Goal: Contribute content: Add original content to the website for others to see

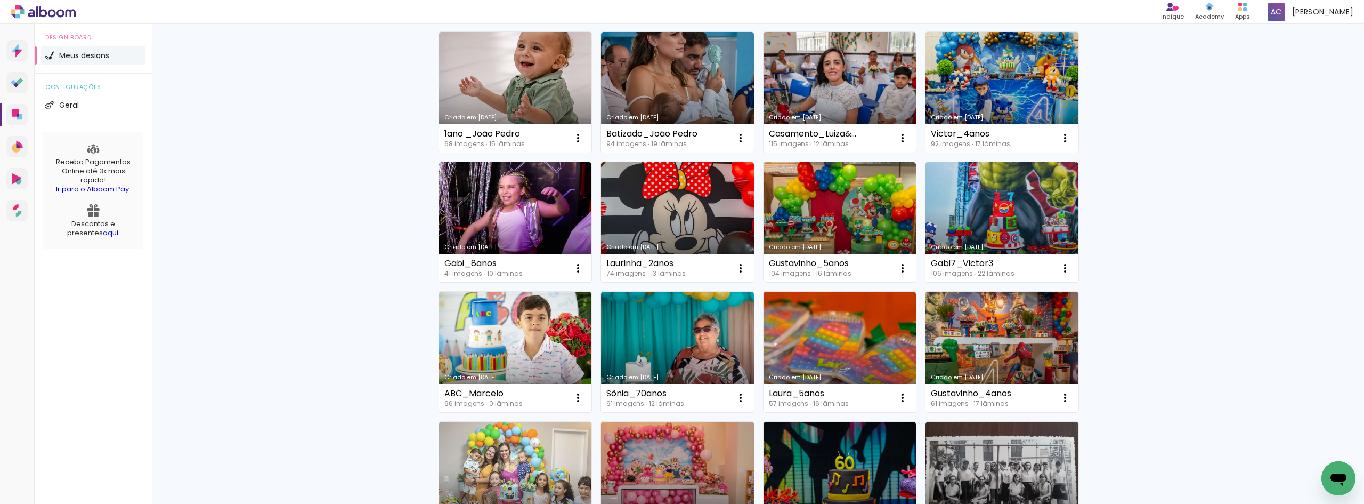
scroll to position [373, 0]
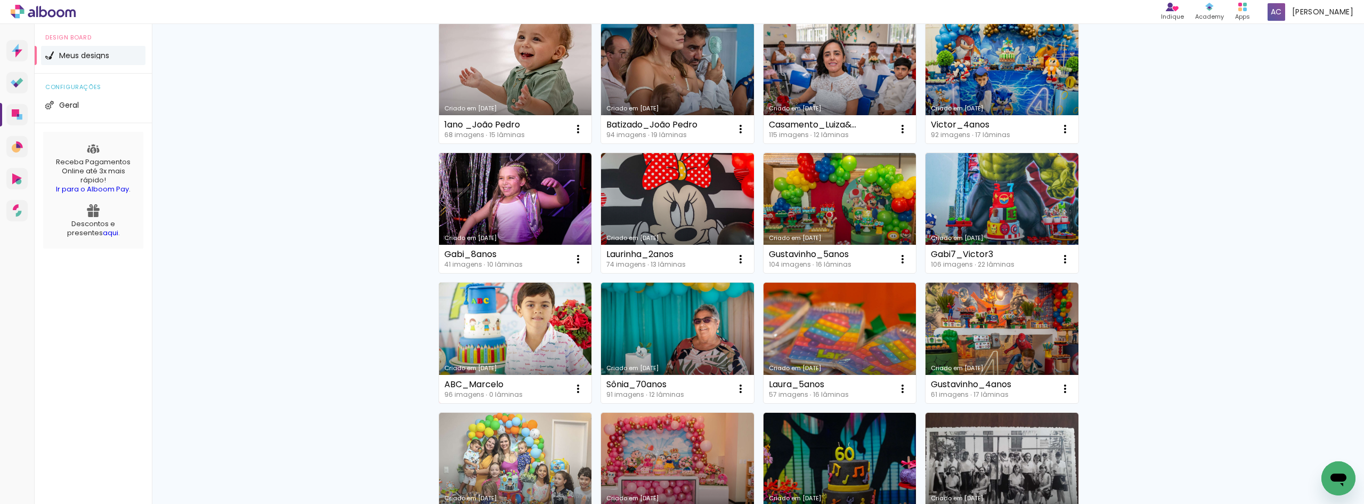
click at [504, 326] on link "Criado em [DATE]" at bounding box center [515, 342] width 153 height 120
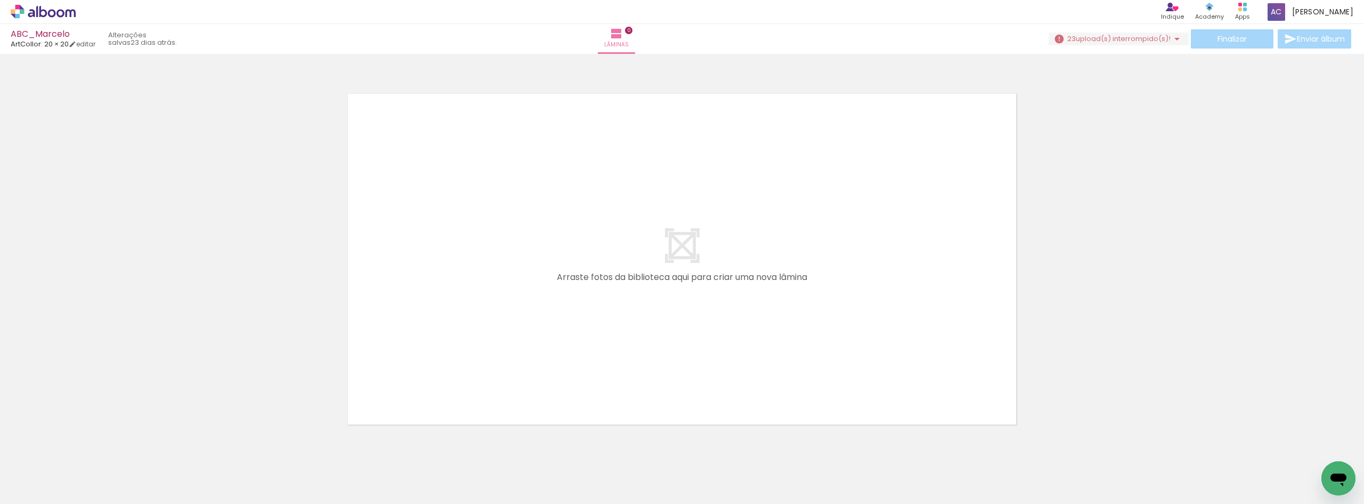
click at [31, 488] on span "Adicionar Fotos" at bounding box center [38, 489] width 32 height 12
click at [0, 0] on input "file" at bounding box center [0, 0] width 0 height 0
click at [1134, 35] on span "upload(s) interrompido(s)!" at bounding box center [1123, 39] width 95 height 10
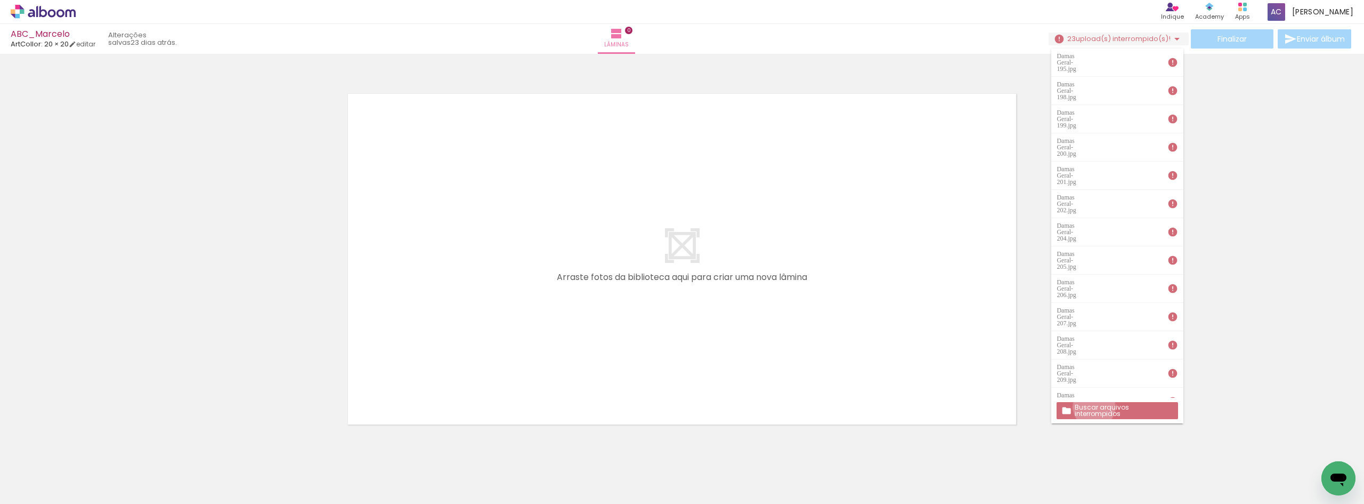
click at [0, 0] on slot "Buscar arquivos interrompidos" at bounding box center [0, 0] width 0 height 0
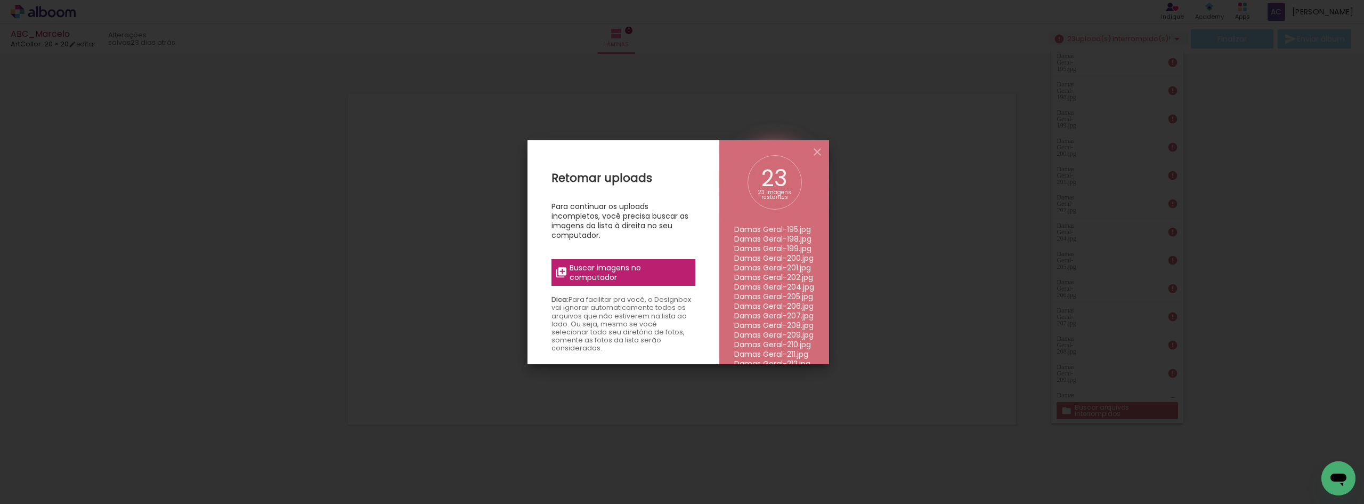
click at [582, 271] on span "Buscar imagens no computador" at bounding box center [629, 272] width 119 height 19
click at [0, 0] on input "file" at bounding box center [0, 0] width 0 height 0
click at [816, 150] on iron-icon at bounding box center [817, 151] width 13 height 13
